Goal: Information Seeking & Learning: Learn about a topic

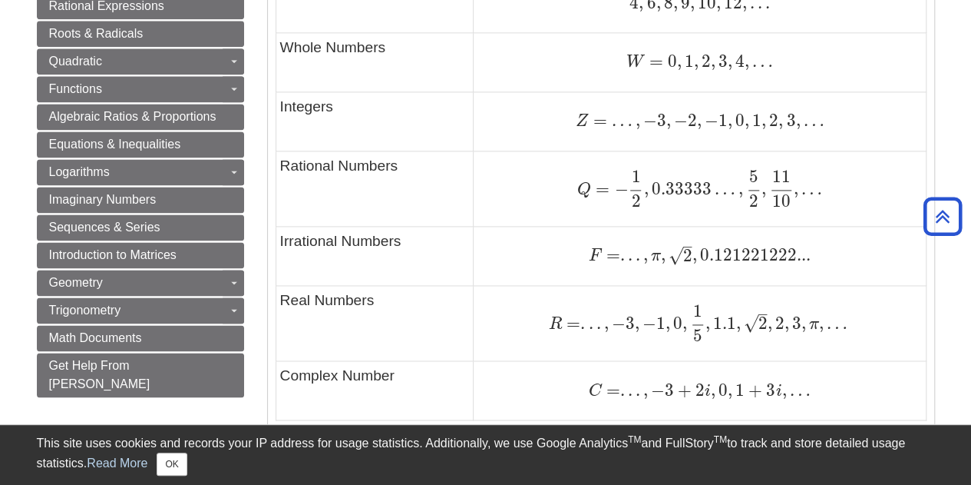
scroll to position [1152, 0]
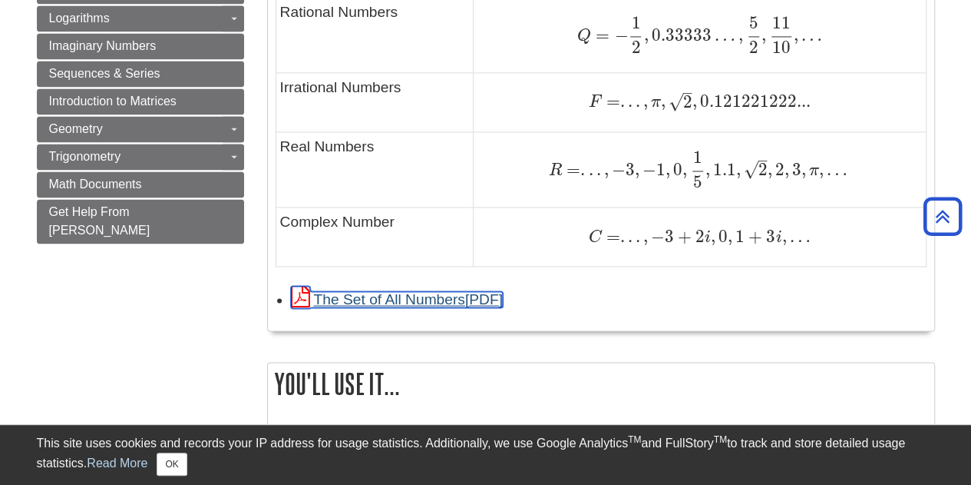
click at [398, 295] on link "The Set of All Numbers" at bounding box center [397, 299] width 212 height 16
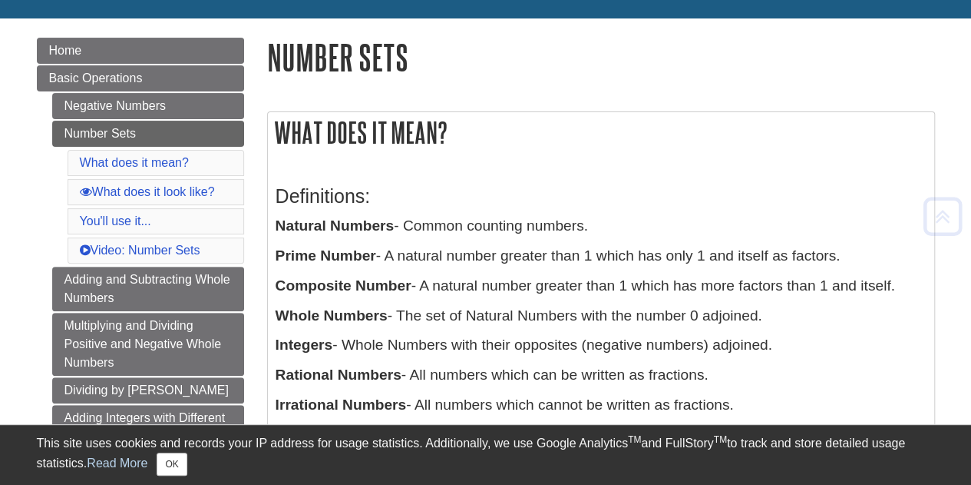
scroll to position [307, 0]
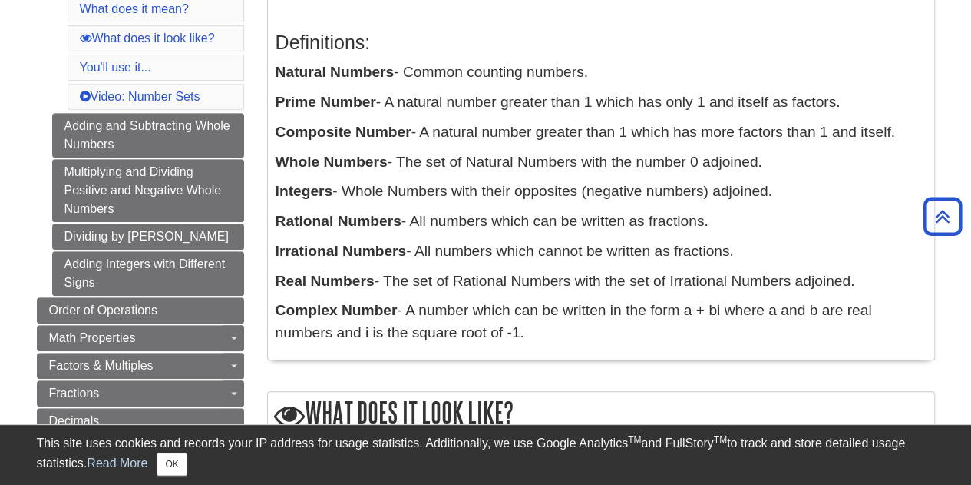
drag, startPoint x: 488, startPoint y: 333, endPoint x: 276, endPoint y: 44, distance: 358.2
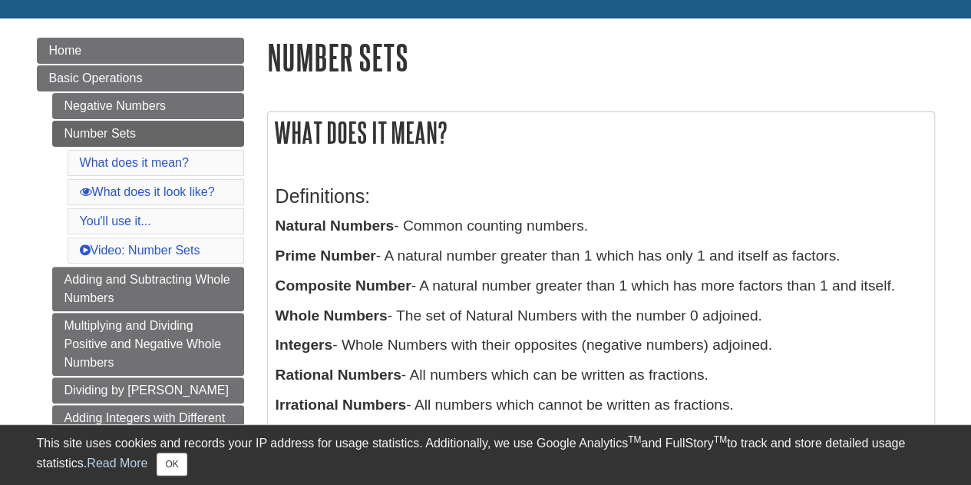
scroll to position [230, 0]
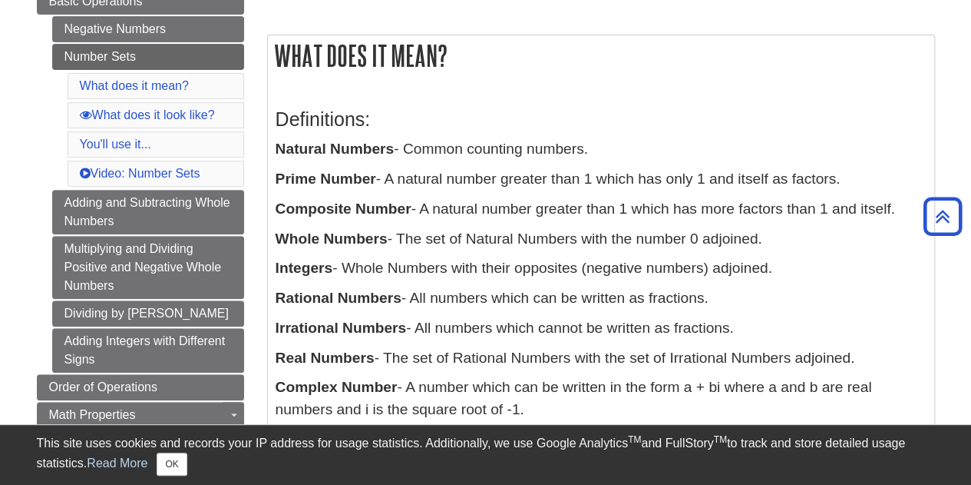
click at [600, 85] on div "What does it mean? Definitions: Natural Numbers - Common counting numbers. Prim…" at bounding box center [601, 236] width 668 height 403
click at [581, 223] on div "Definitions: Natural Numbers - Common counting numbers. Prime Number - A natura…" at bounding box center [601, 261] width 651 height 336
drag, startPoint x: 849, startPoint y: 369, endPoint x: 763, endPoint y: 367, distance: 85.3
click at [775, 369] on div "Definitions: Natural Numbers - Common counting numbers. Prime Number - A natura…" at bounding box center [601, 261] width 651 height 336
click at [458, 382] on p "Complex Number - A number which can be written in the form a + bi where a and b…" at bounding box center [601, 398] width 651 height 45
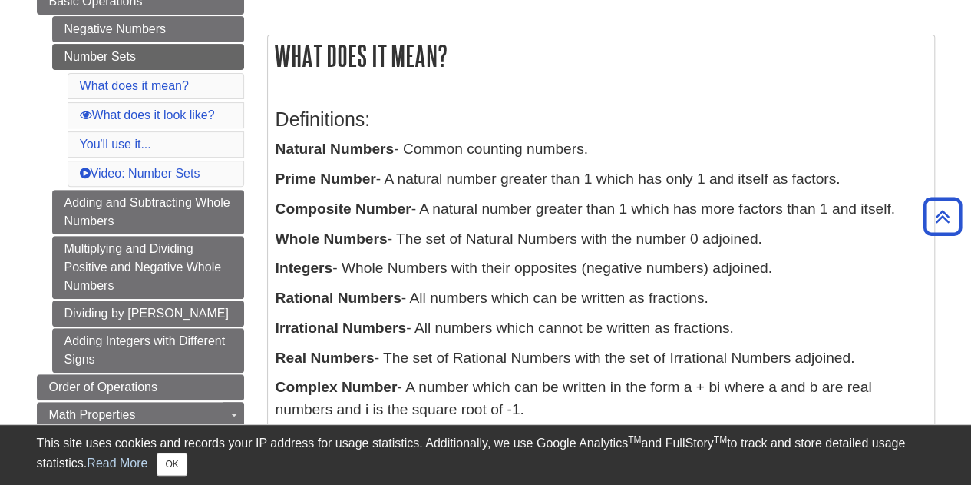
drag, startPoint x: 501, startPoint y: 412, endPoint x: 274, endPoint y: 382, distance: 229.3
click at [274, 382] on div "Definitions: Natural Numbers - Common counting numbers. Prime Number - A natura…" at bounding box center [601, 260] width 667 height 351
copy p "Complex Number - A number which can be written in the form a + bi where a and b…"
